Goal: Use online tool/utility: Utilize a website feature to perform a specific function

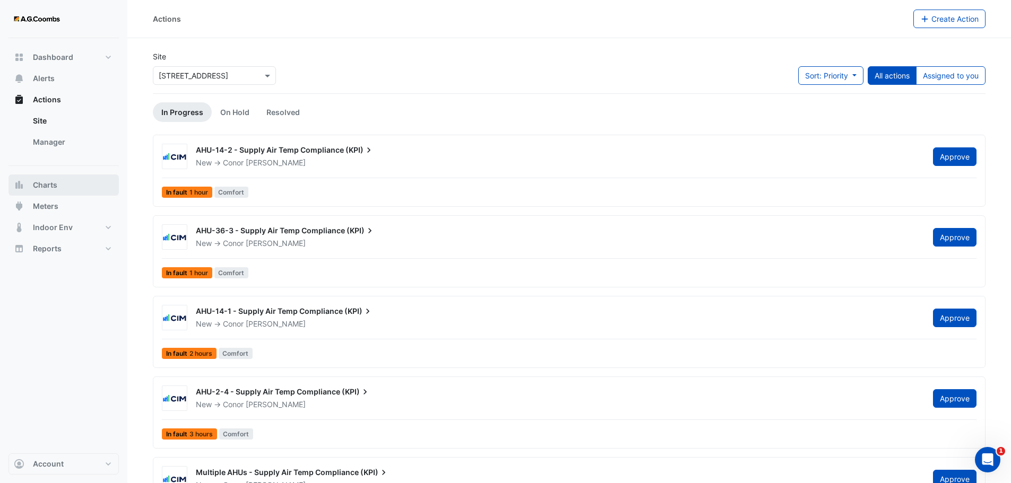
click at [65, 183] on button "Charts" at bounding box center [63, 185] width 110 height 21
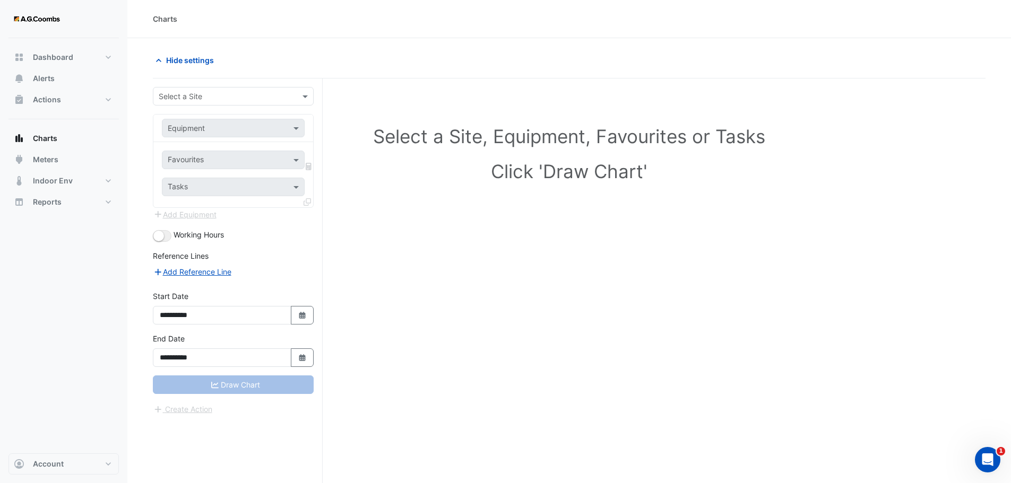
click at [293, 95] on div at bounding box center [233, 96] width 160 height 12
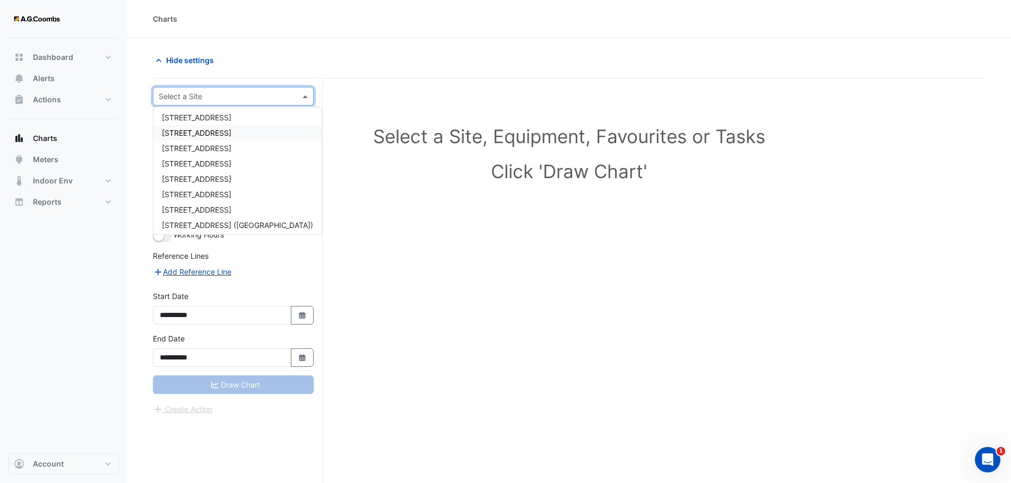
scroll to position [50, 0]
click at [186, 145] on span "[STREET_ADDRESS]" at bounding box center [197, 145] width 70 height 9
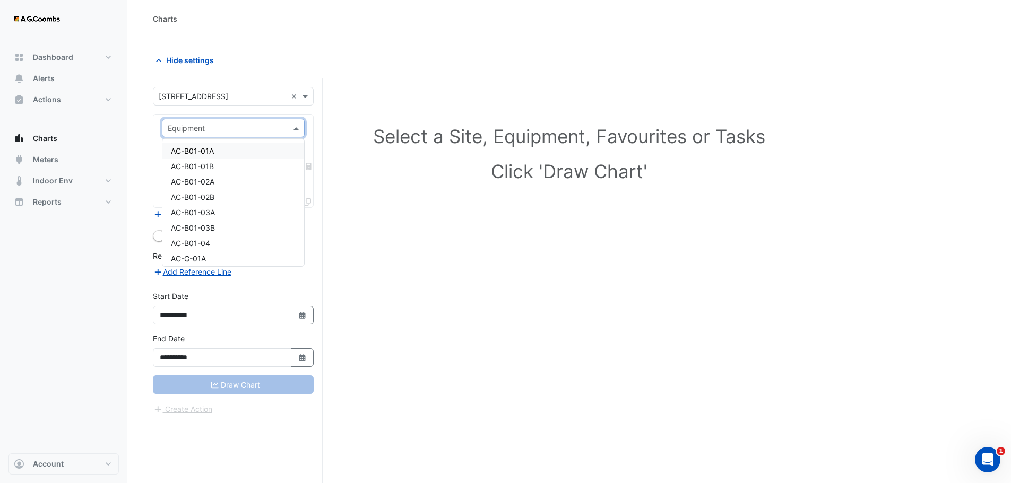
click at [298, 128] on span at bounding box center [297, 128] width 13 height 11
click at [204, 221] on span "AHU-G-L01" at bounding box center [191, 224] width 40 height 9
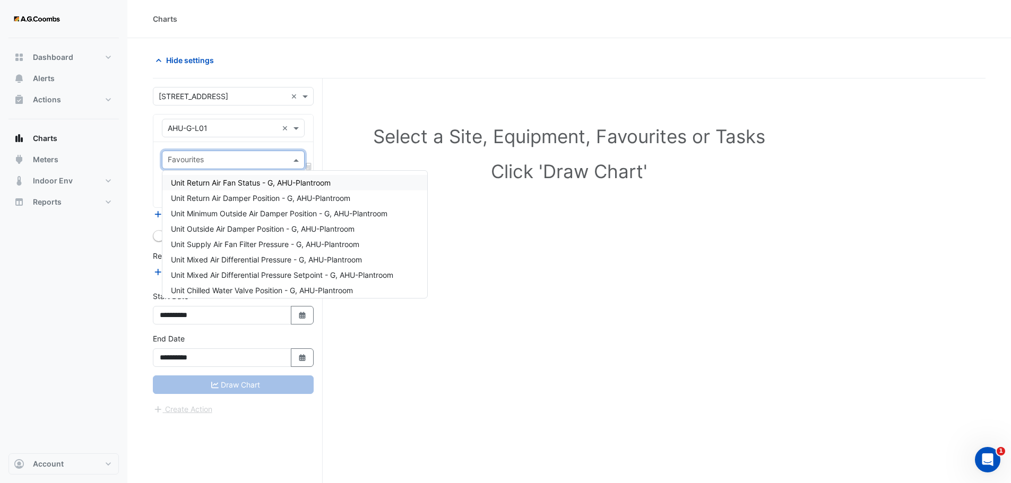
click at [241, 162] on input "text" at bounding box center [227, 160] width 119 height 11
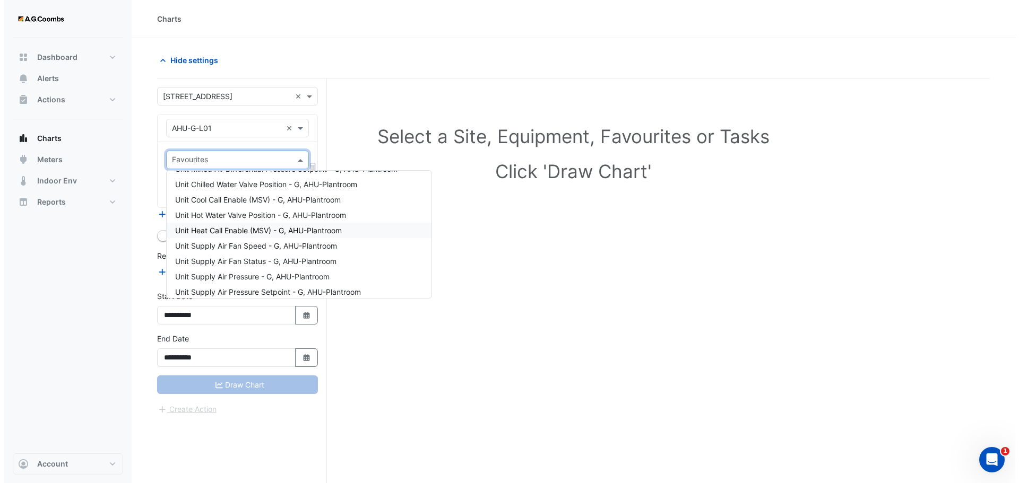
scroll to position [159, 0]
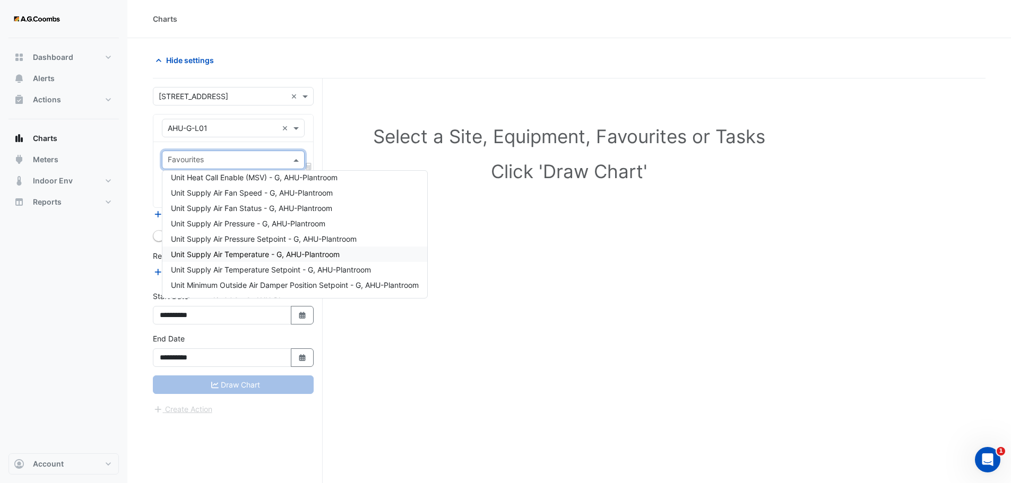
click at [274, 255] on span "Unit Supply Air Temperature - G, AHU-Plantroom" at bounding box center [255, 254] width 169 height 9
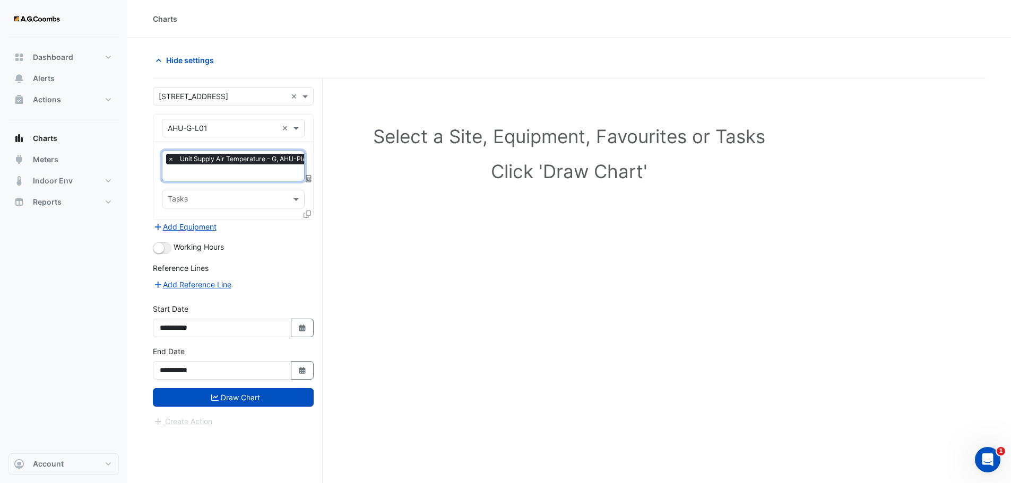
click at [307, 211] on icon at bounding box center [307, 214] width 7 height 7
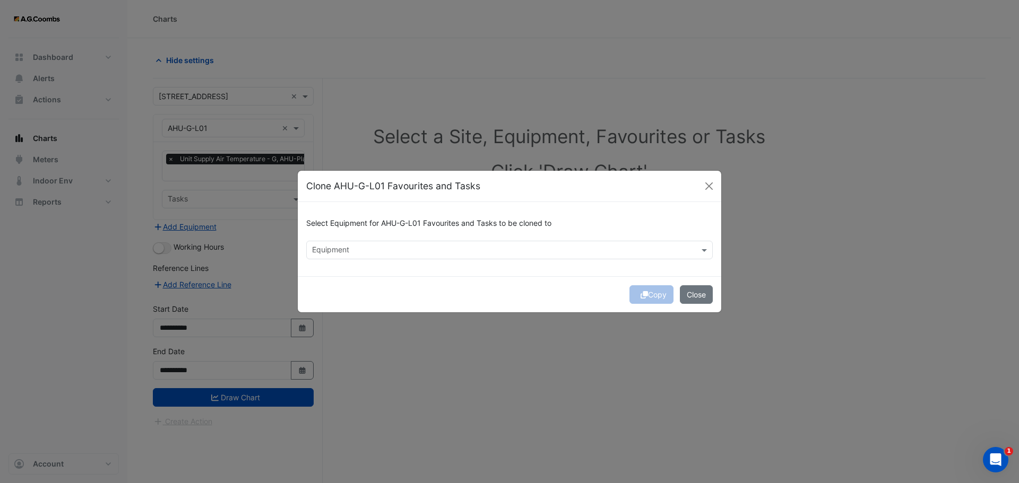
click at [405, 249] on input "text" at bounding box center [503, 251] width 383 height 11
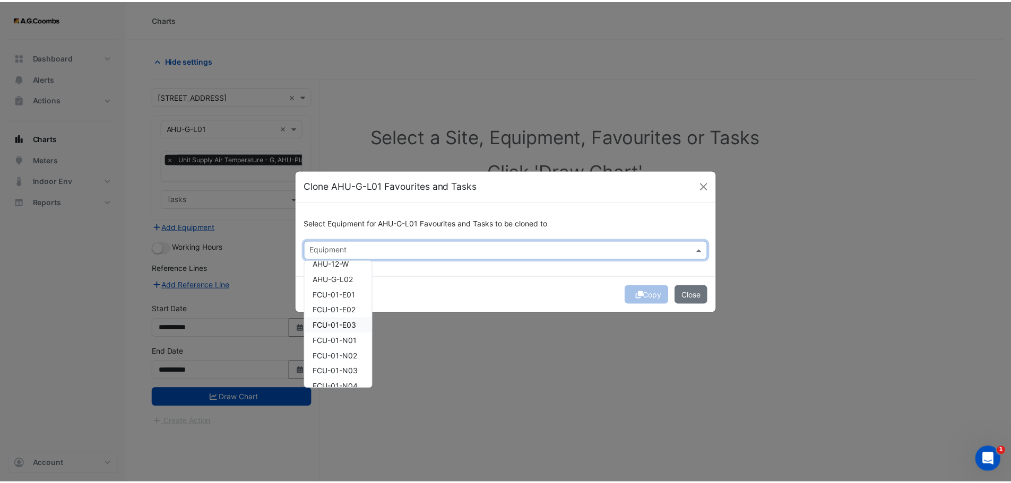
scroll to position [106, 0]
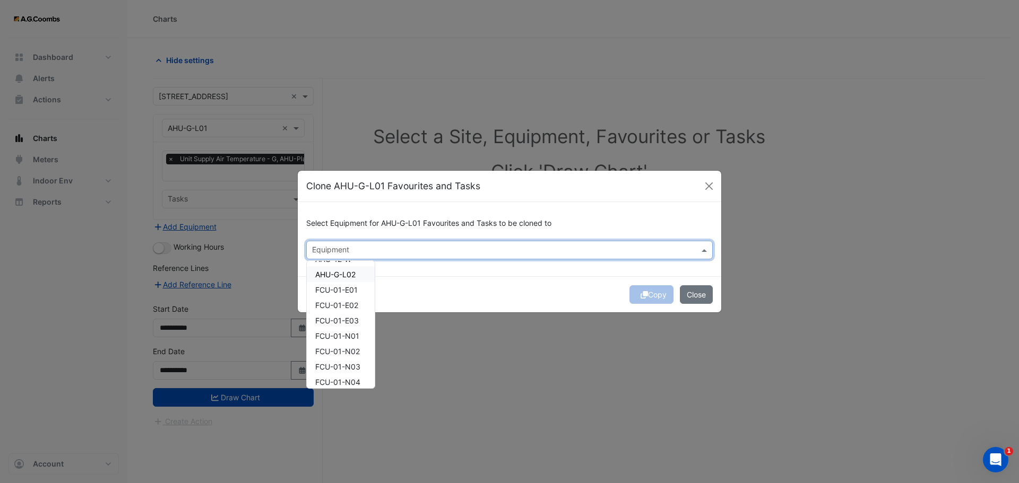
click at [338, 277] on span "AHU-G-L02" at bounding box center [335, 274] width 40 height 9
click at [461, 271] on div "Select Equipment for AHU-G-L01 Favourites and Tasks to be cloned to × AHU-G-L02…" at bounding box center [509, 239] width 423 height 74
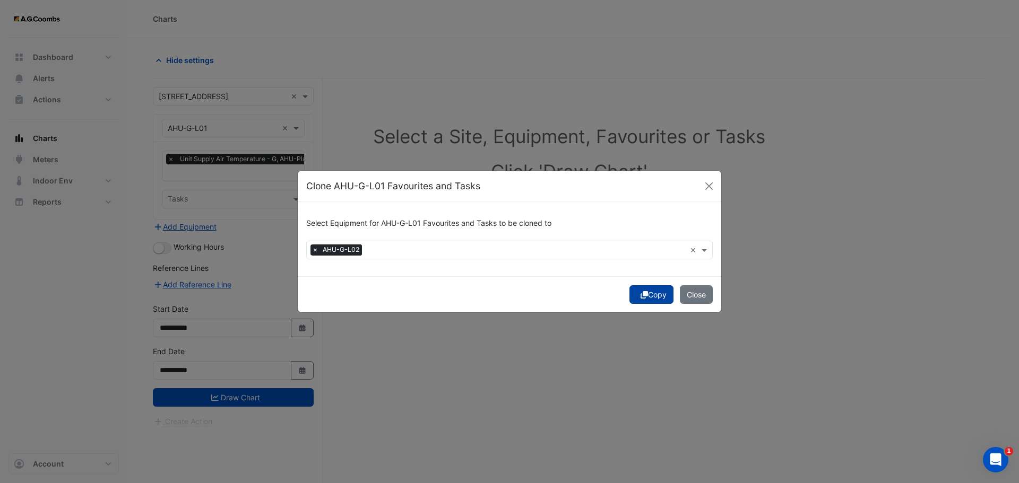
click at [641, 297] on icon "submit" at bounding box center [644, 294] width 7 height 7
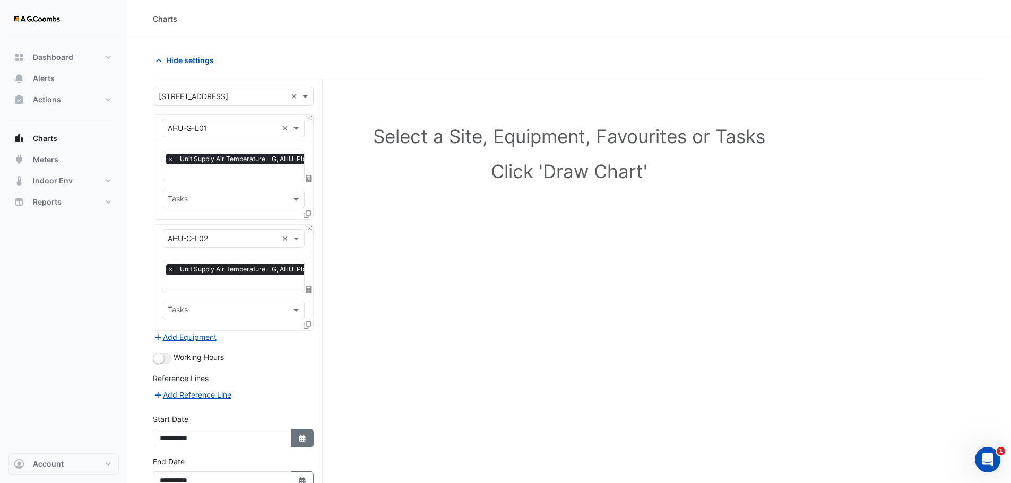
click at [310, 437] on button "Select Date" at bounding box center [302, 438] width 23 height 19
select select "*"
select select "****"
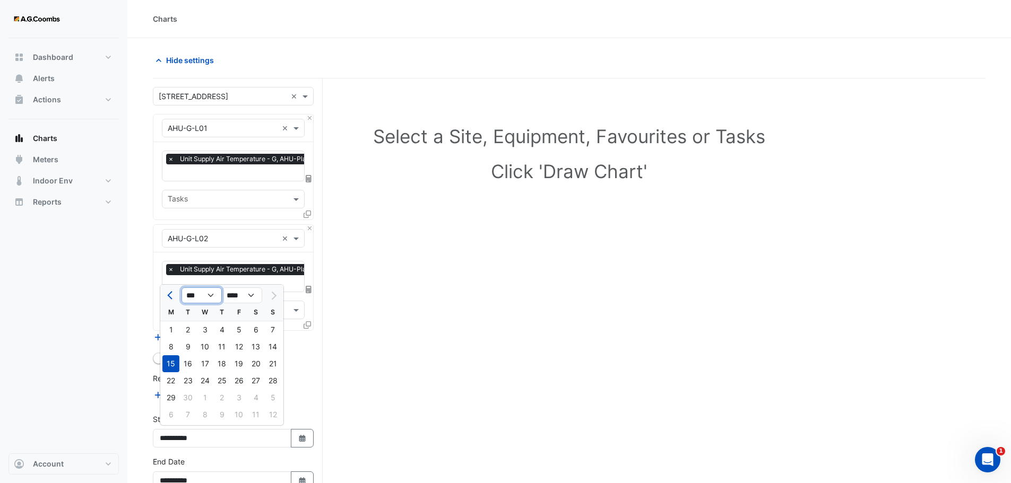
click at [212, 295] on select "*** *** *** *** *** *** *** *** ***" at bounding box center [201, 296] width 40 height 16
select select "*"
click at [181, 288] on select "*** *** *** *** *** *** *** *** ***" at bounding box center [201, 296] width 40 height 16
click at [205, 332] on div "1" at bounding box center [204, 330] width 17 height 17
type input "**********"
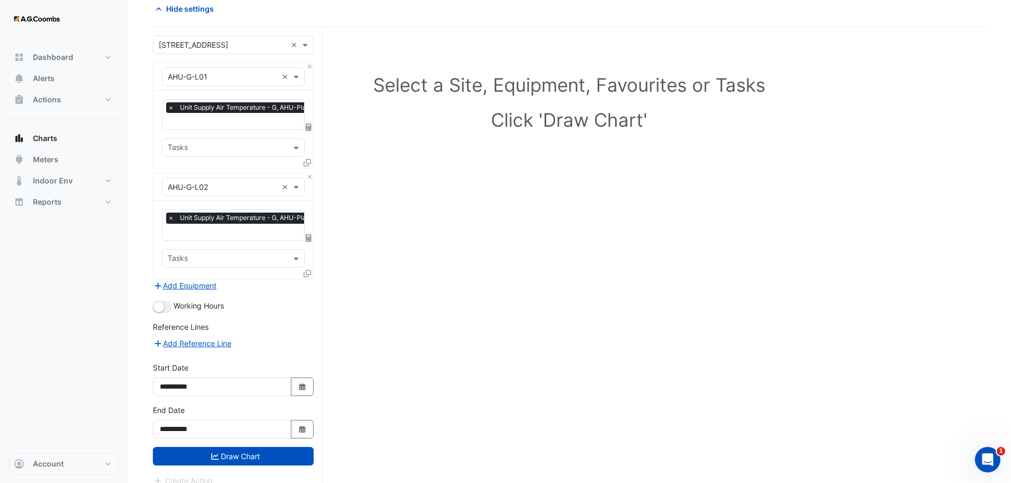
scroll to position [53, 0]
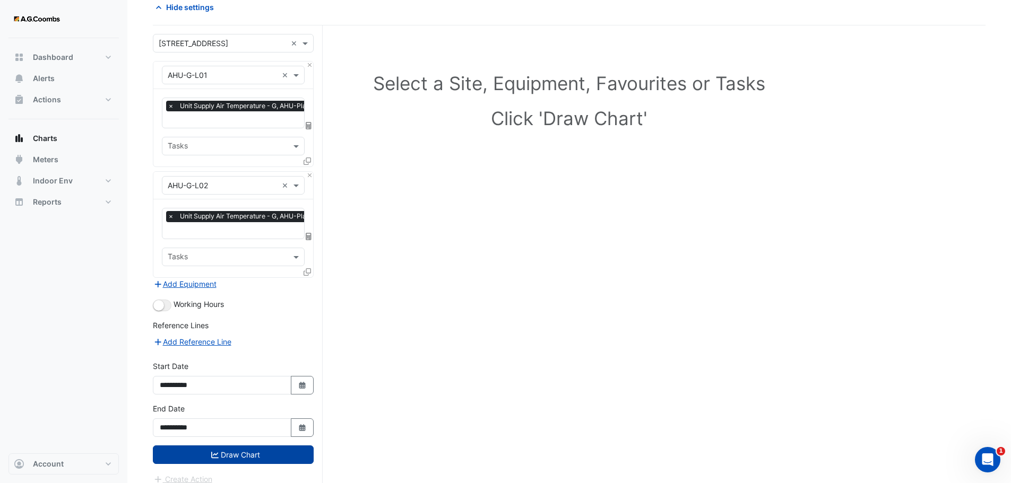
click at [264, 453] on button "Draw Chart" at bounding box center [233, 455] width 161 height 19
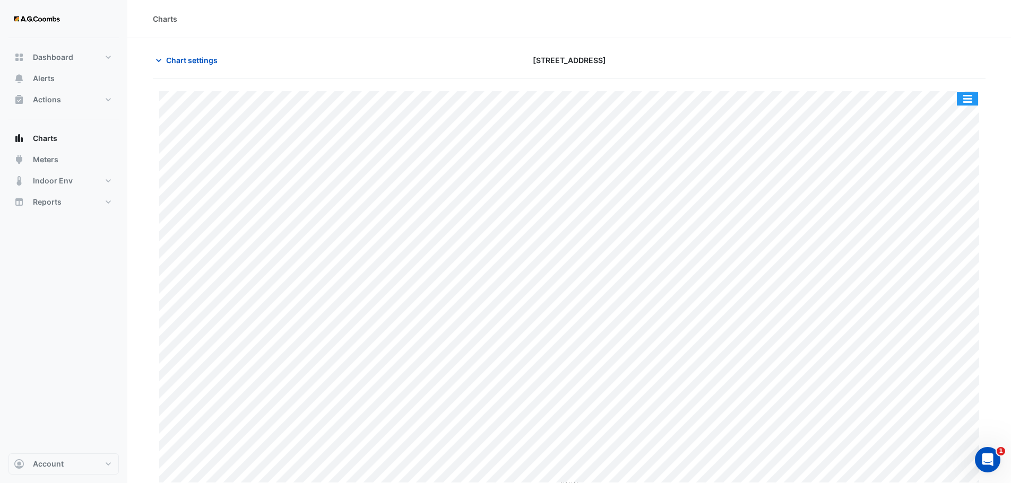
click at [970, 100] on button "button" at bounding box center [967, 98] width 21 height 13
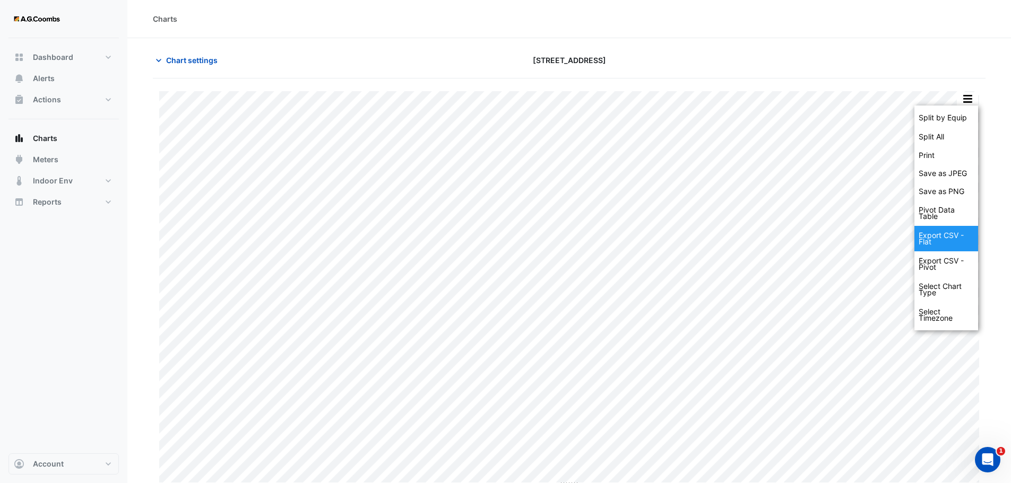
click at [938, 241] on div "Export CSV - Flat" at bounding box center [946, 238] width 64 height 25
